Goal: Transaction & Acquisition: Purchase product/service

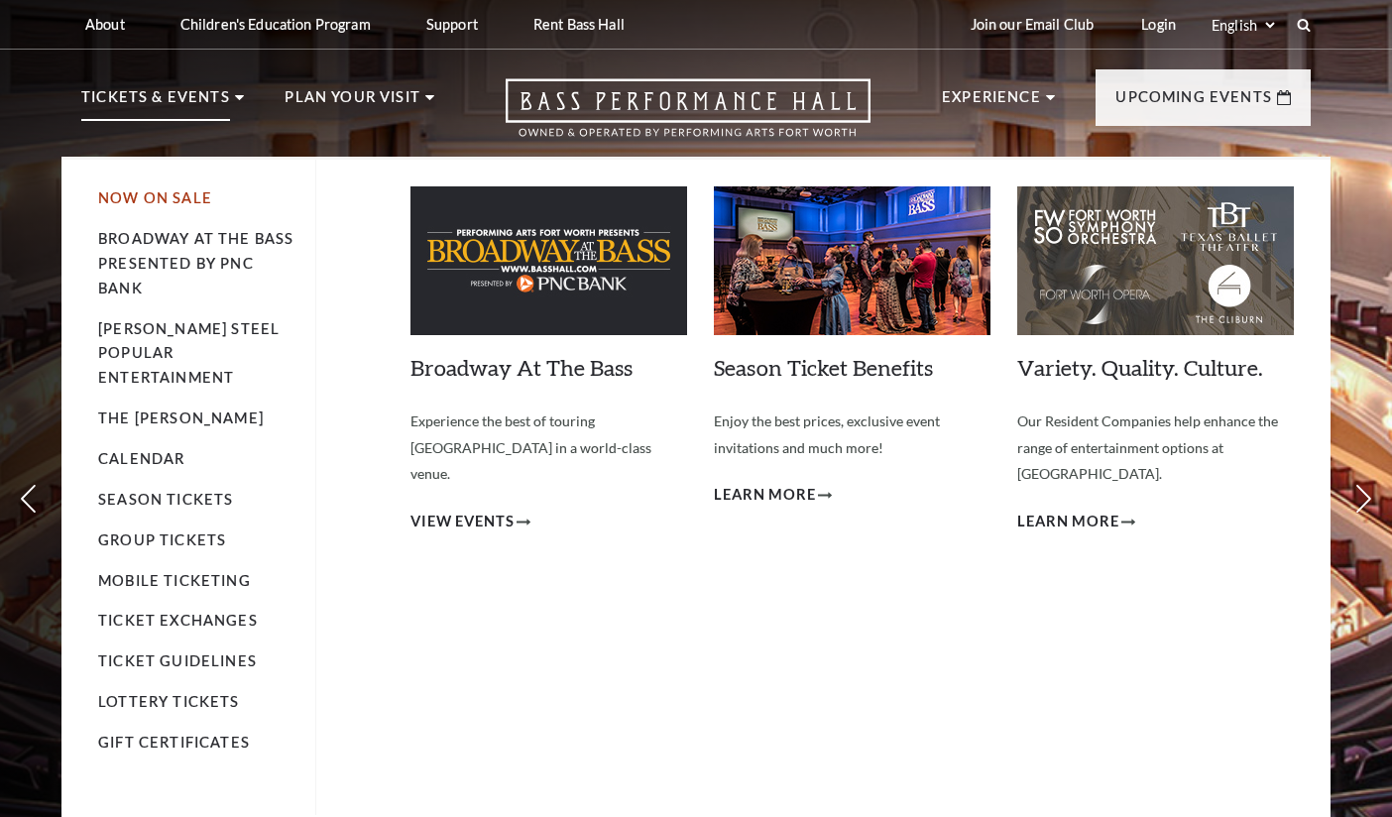
click at [163, 191] on link "Now On Sale" at bounding box center [155, 197] width 114 height 17
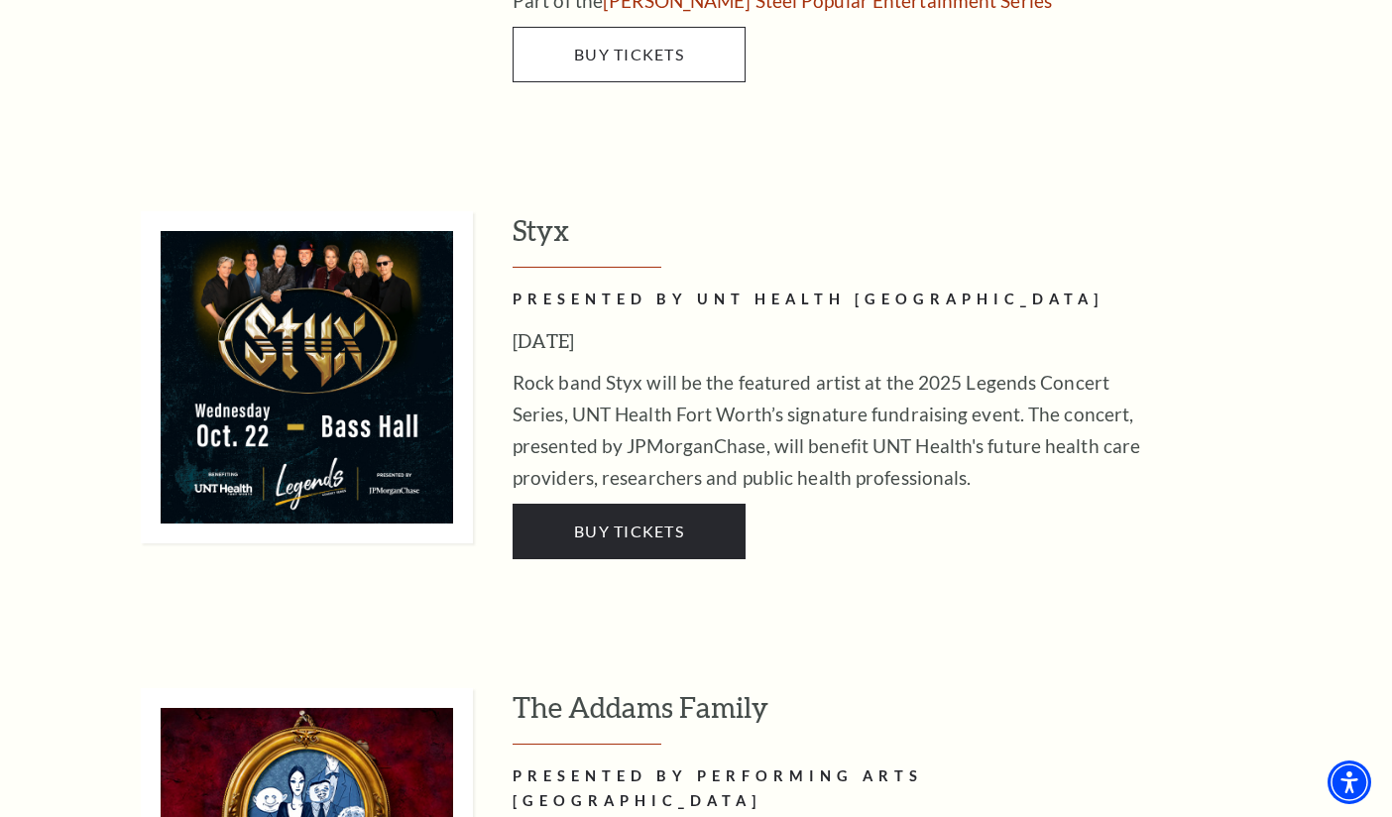
scroll to position [3868, 0]
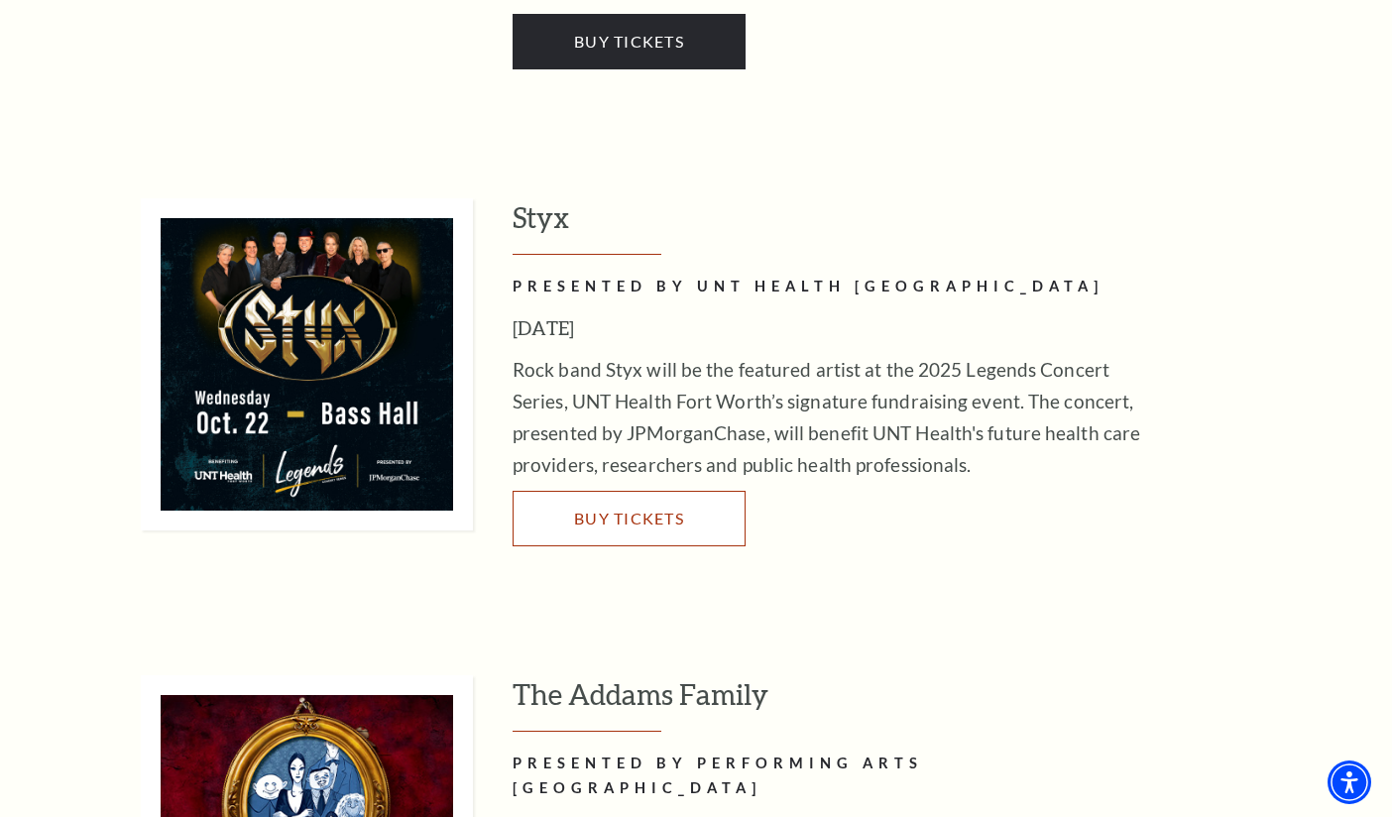
click at [670, 509] on span "Buy Tickets" at bounding box center [629, 518] width 110 height 19
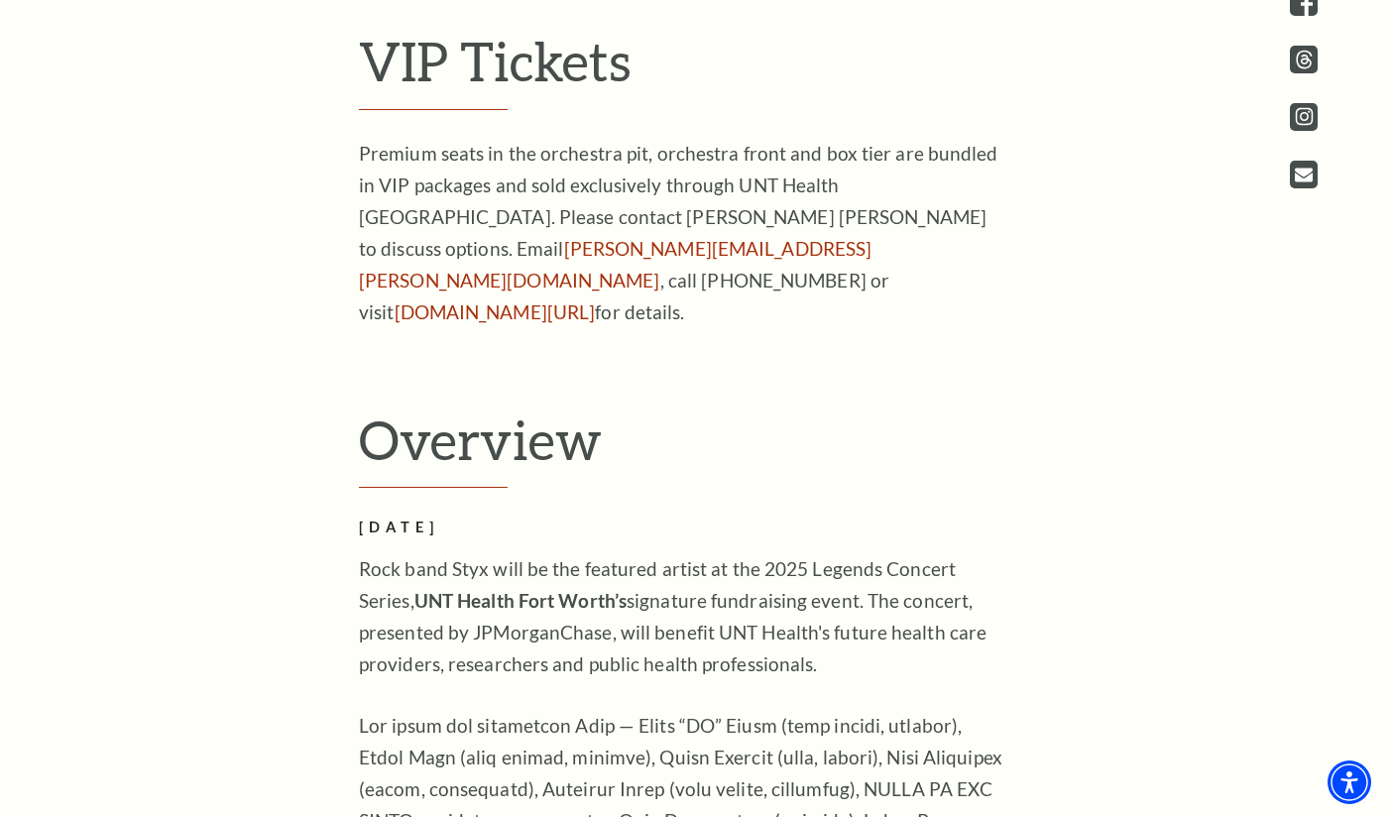
scroll to position [1289, 0]
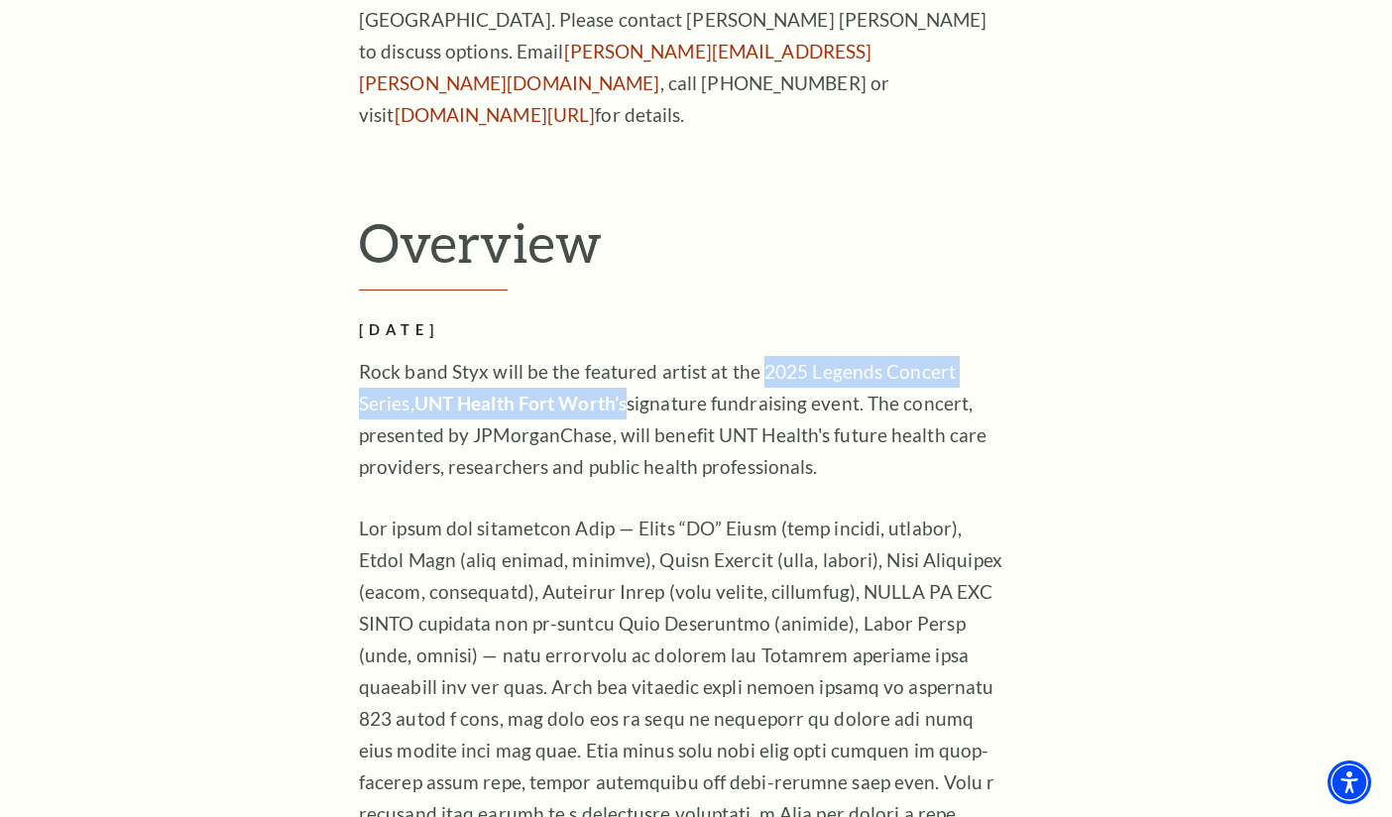
drag, startPoint x: 572, startPoint y: 398, endPoint x: 759, endPoint y: 368, distance: 188.8
click at [759, 368] on p "Rock band Styx will be the featured artist at the 2025 Legends Concert Series, …" at bounding box center [681, 419] width 645 height 127
copy p "2025 Legends Concert Series, UNT Health Fort Worth’s"
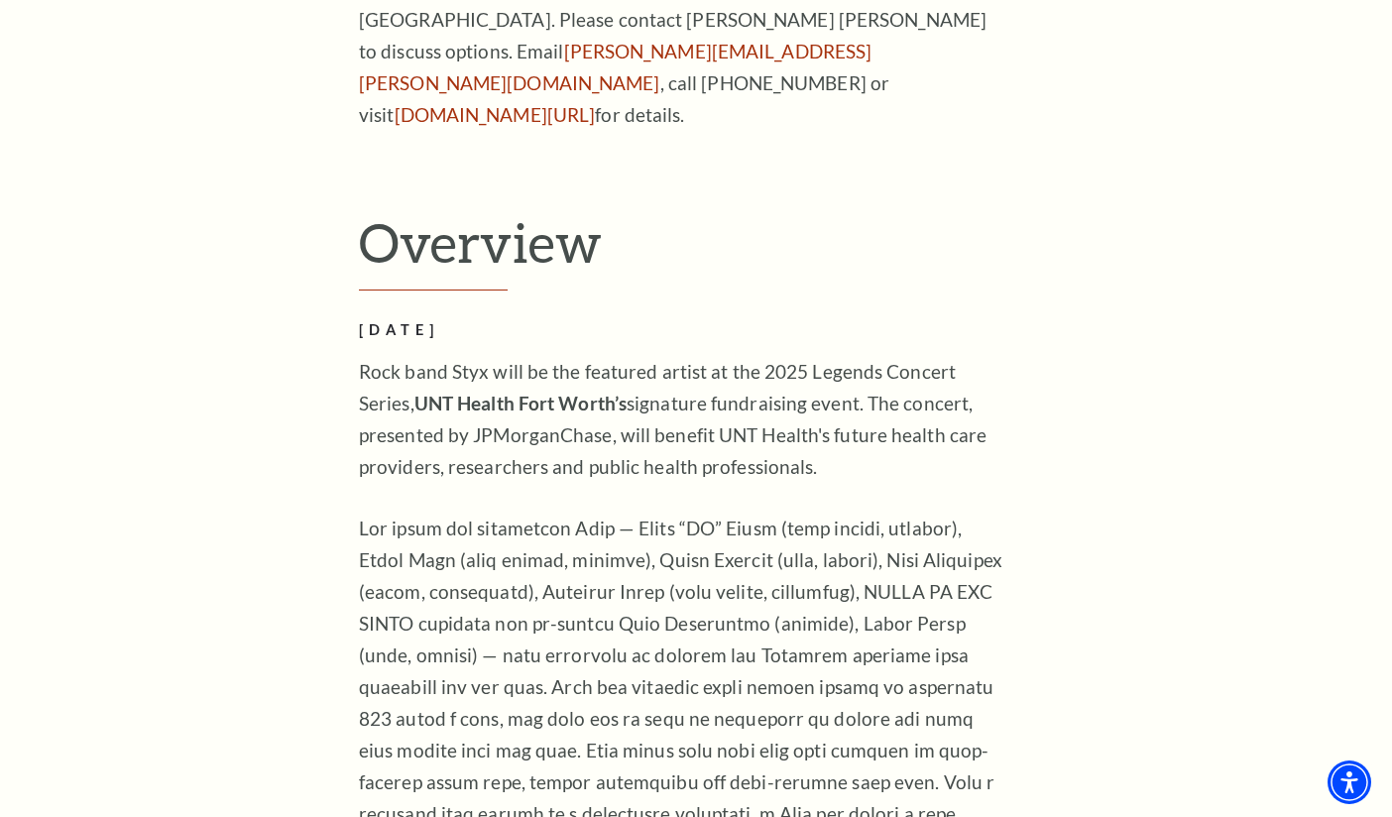
click at [724, 218] on h2 "Overview" at bounding box center [696, 250] width 674 height 81
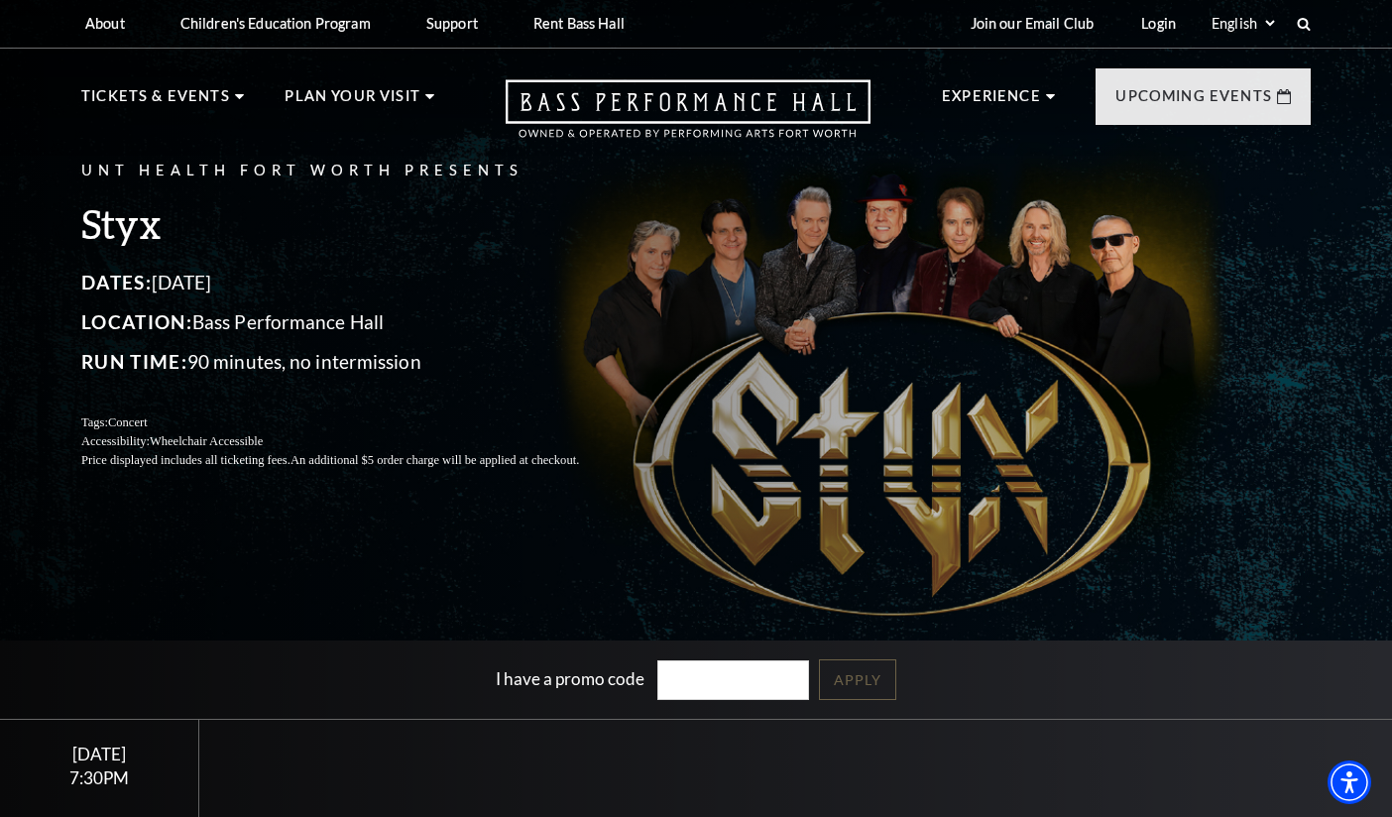
scroll to position [0, 0]
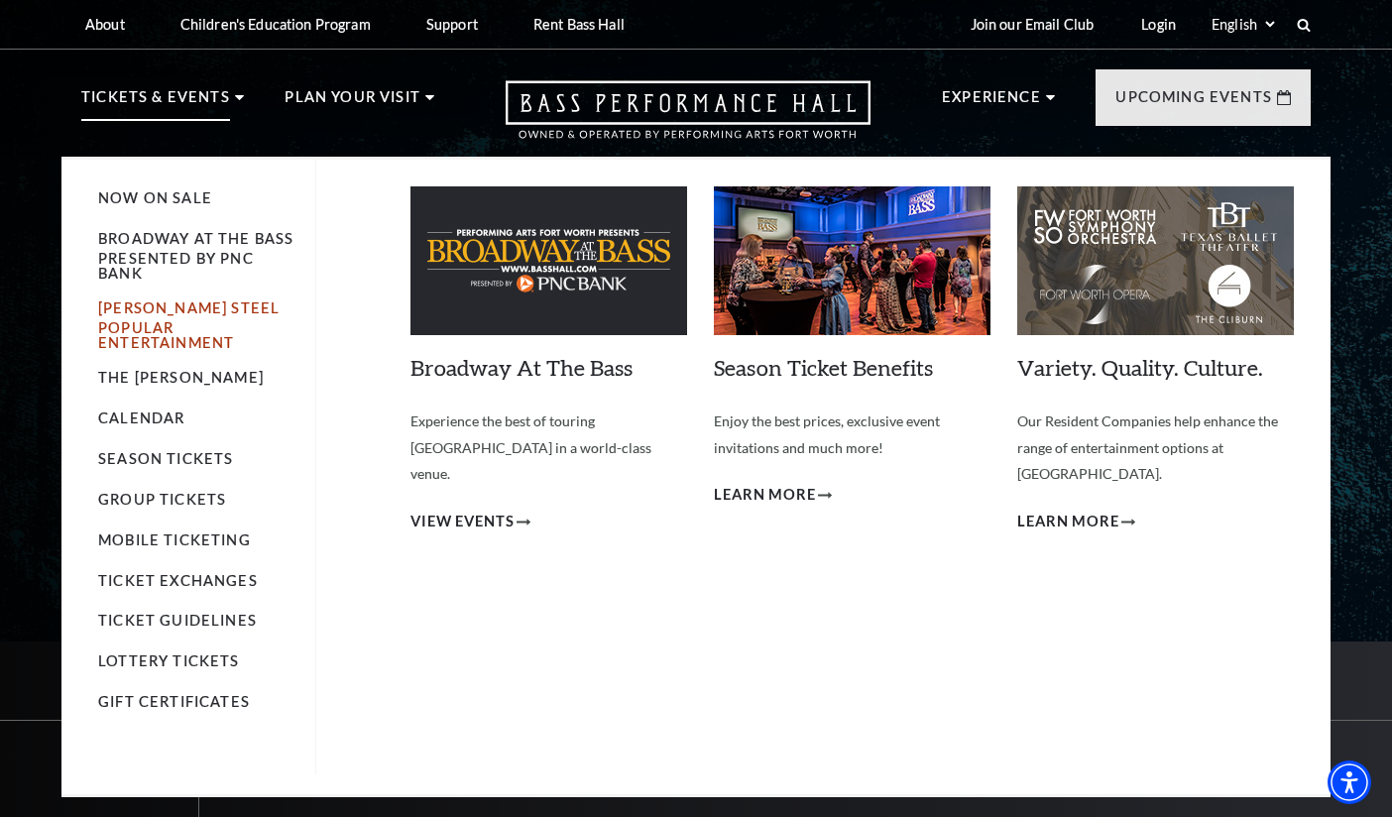
click at [165, 314] on link "[PERSON_NAME] Steel Popular Entertainment" at bounding box center [188, 325] width 181 height 51
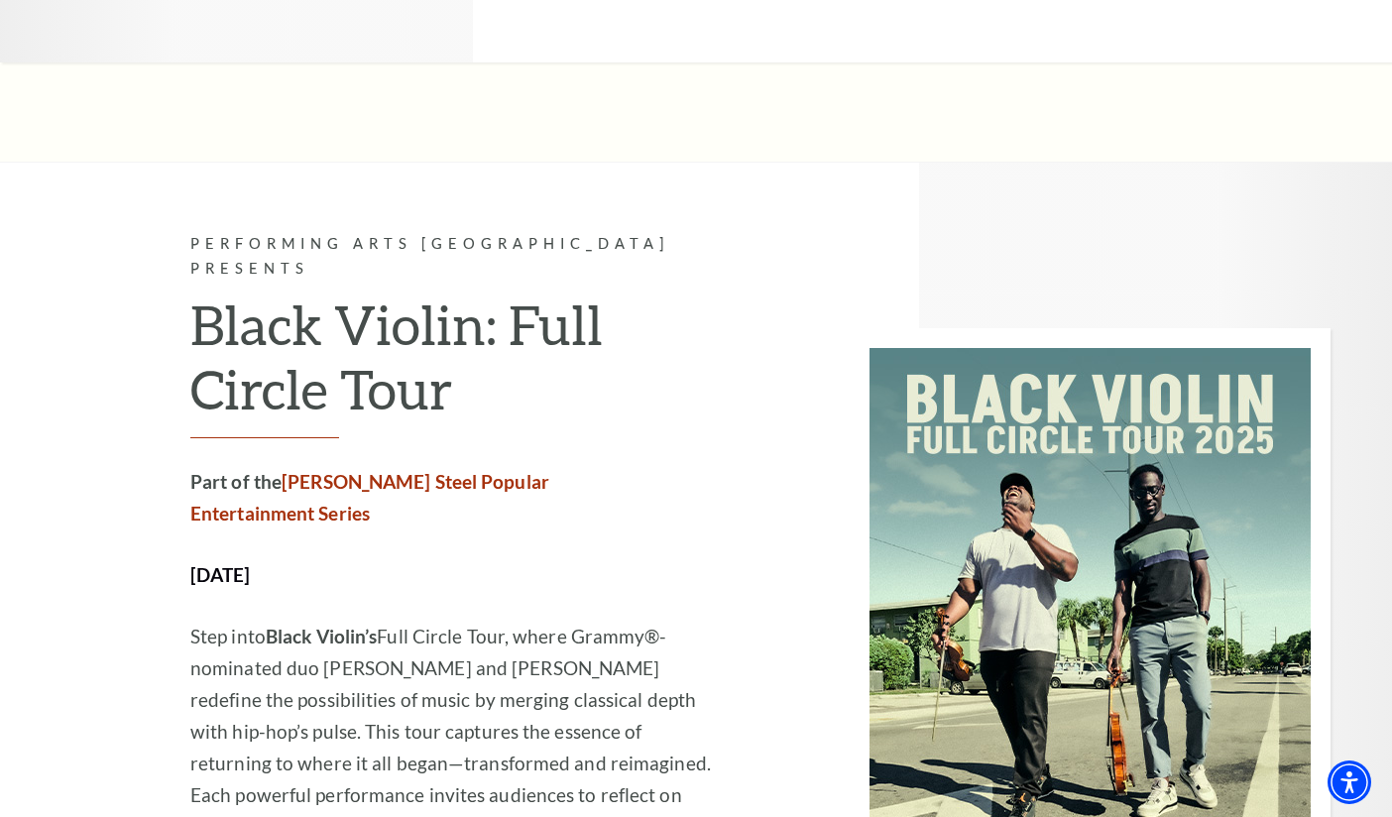
scroll to position [2179, 0]
